Goal: Information Seeking & Learning: Learn about a topic

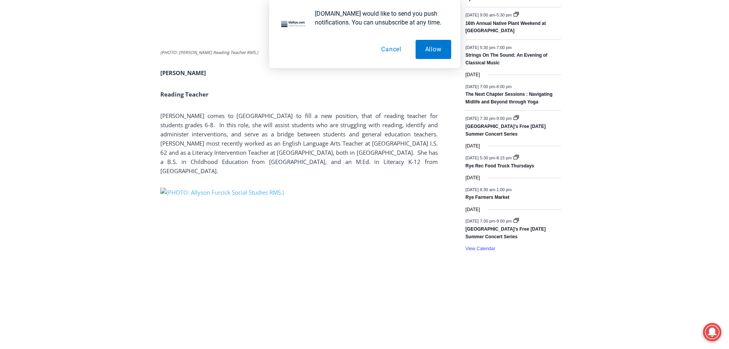
click at [386, 45] on button "Cancel" at bounding box center [391, 49] width 39 height 19
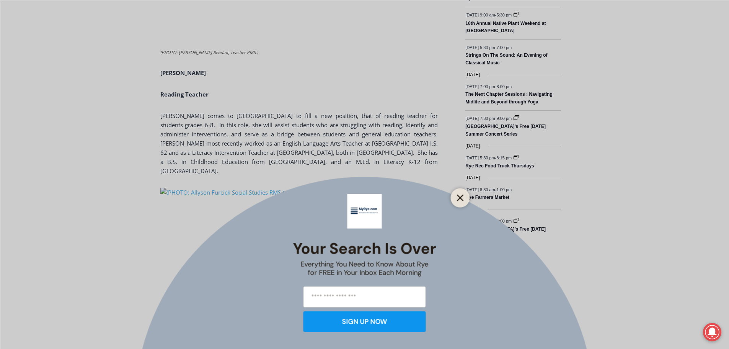
click at [458, 198] on icon "Close" at bounding box center [460, 197] width 7 height 7
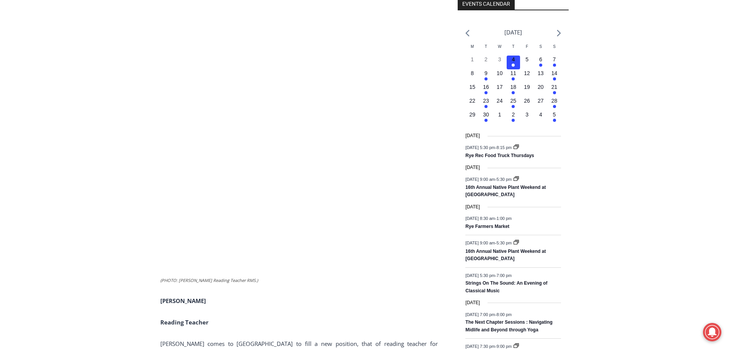
scroll to position [865, 0]
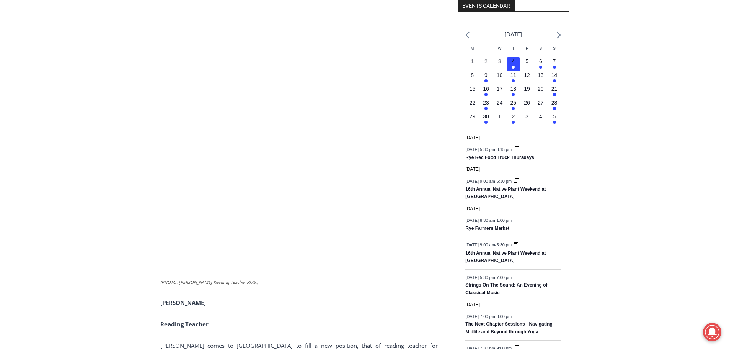
click at [279, 213] on img at bounding box center [293, 98] width 266 height 355
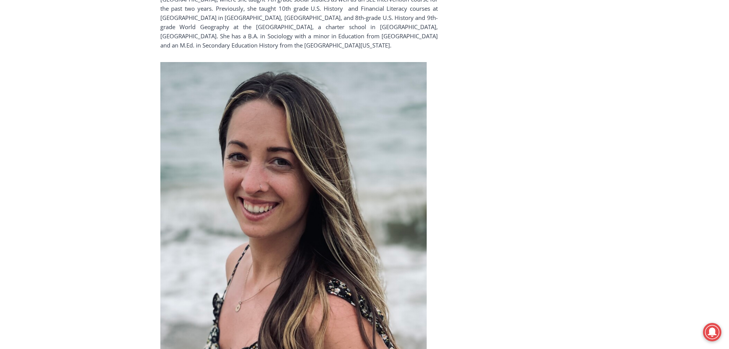
scroll to position [1630, 0]
